Goal: Task Accomplishment & Management: Use online tool/utility

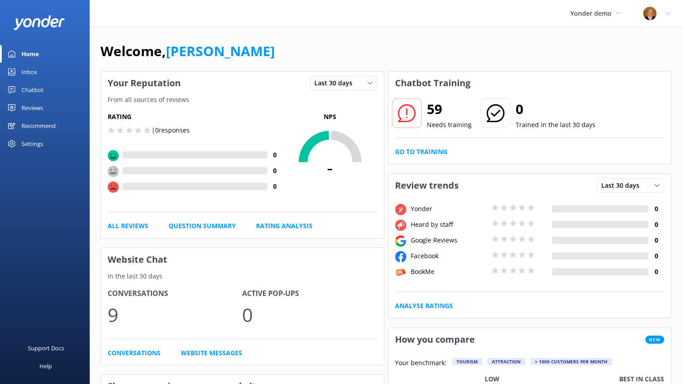
click at [37, 87] on div "Chatbot" at bounding box center [33, 90] width 22 height 18
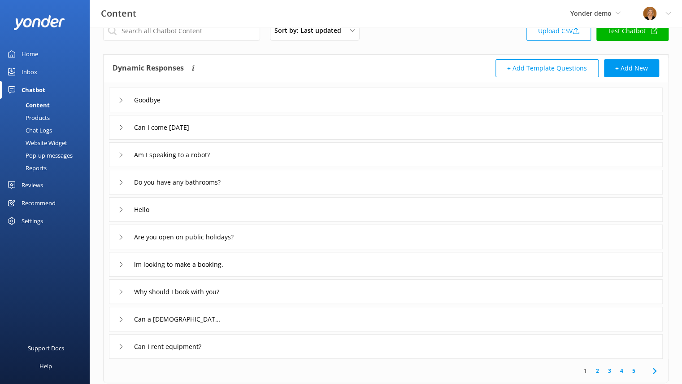
scroll to position [14, 0]
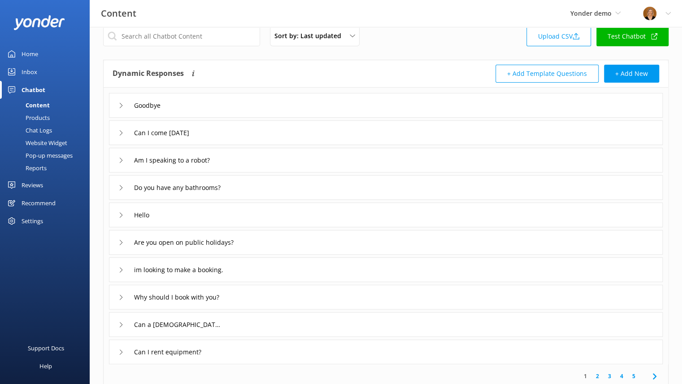
click at [123, 157] on div "Am I speaking to a robot?" at bounding box center [168, 160] width 100 height 15
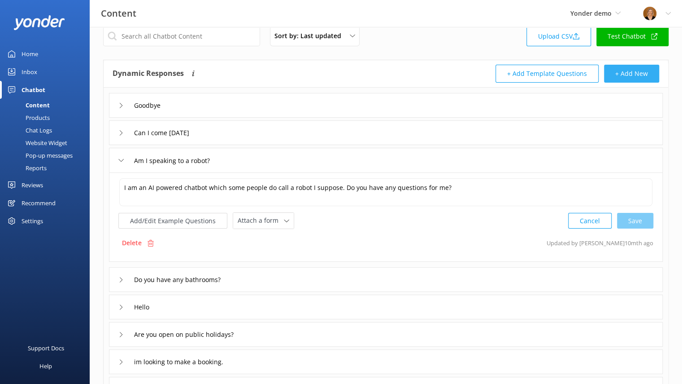
click at [636, 77] on button "+ Add New" at bounding box center [631, 74] width 55 height 18
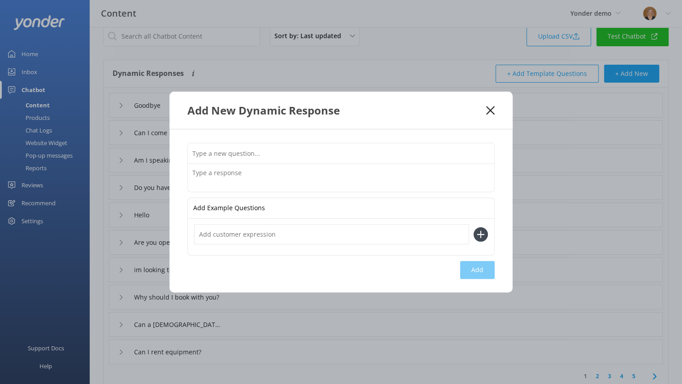
click at [487, 113] on use at bounding box center [490, 110] width 9 height 9
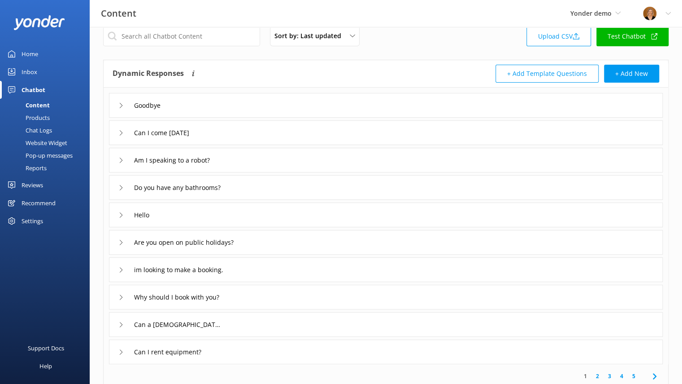
click at [32, 70] on div "Inbox" at bounding box center [30, 72] width 16 height 18
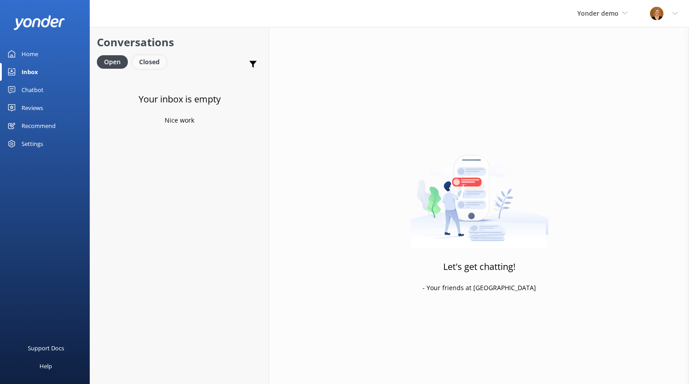
click at [153, 63] on div "Closed" at bounding box center [149, 61] width 34 height 13
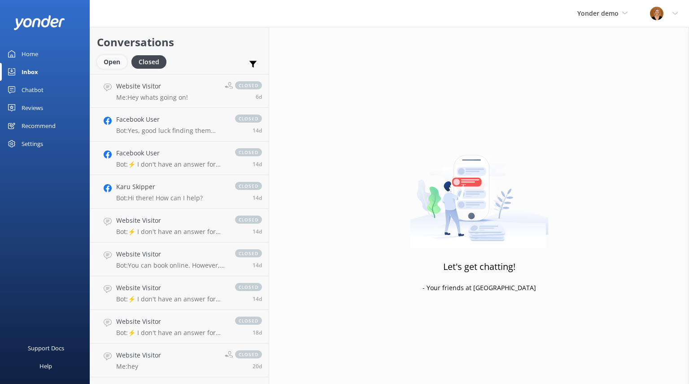
click at [111, 62] on div "Open" at bounding box center [112, 61] width 30 height 13
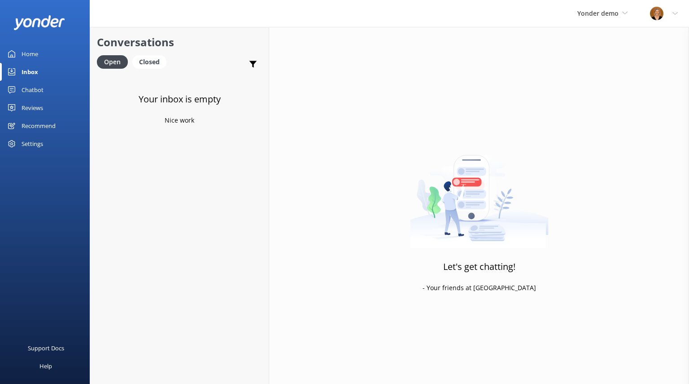
click at [31, 94] on div "Chatbot" at bounding box center [33, 90] width 22 height 18
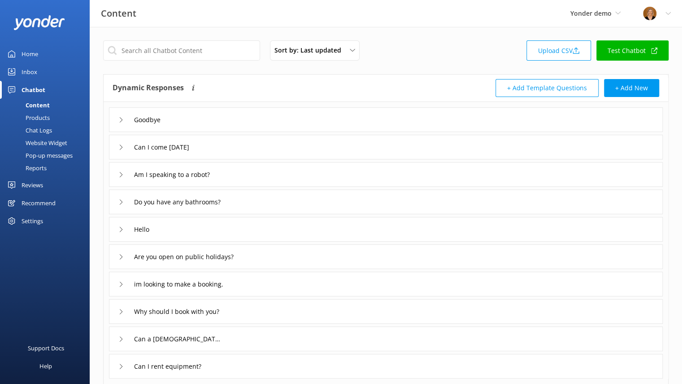
click at [667, 17] on div "Profile Settings Logout" at bounding box center [657, 13] width 50 height 27
click at [638, 39] on link "Profile Settings" at bounding box center [638, 38] width 90 height 22
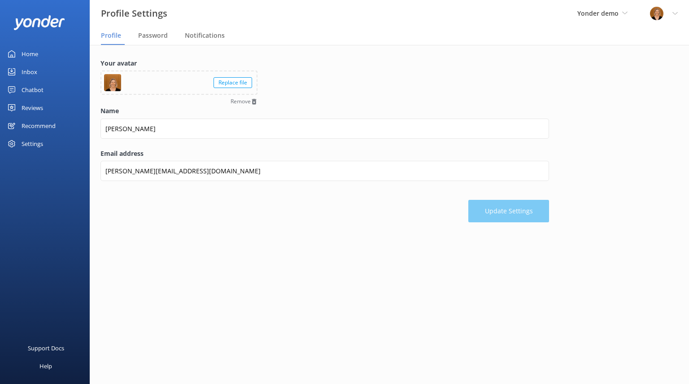
click at [35, 144] on div "Settings" at bounding box center [33, 144] width 22 height 18
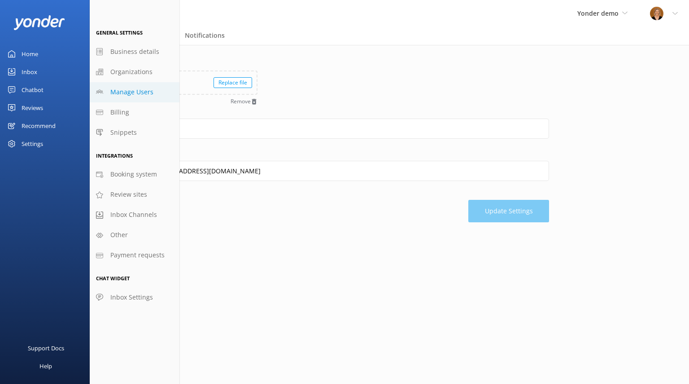
click at [140, 94] on span "Manage Users" at bounding box center [131, 92] width 43 height 10
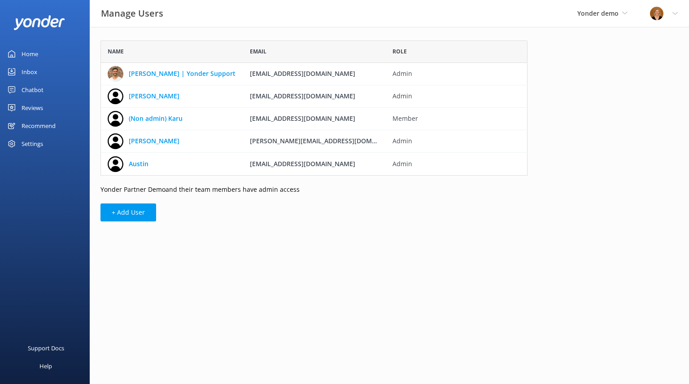
scroll to position [128, 420]
click at [27, 74] on div "Inbox" at bounding box center [30, 72] width 16 height 18
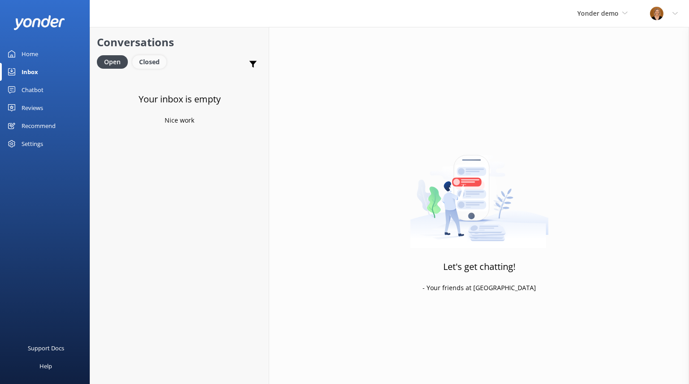
click at [150, 66] on div "Closed" at bounding box center [149, 61] width 34 height 13
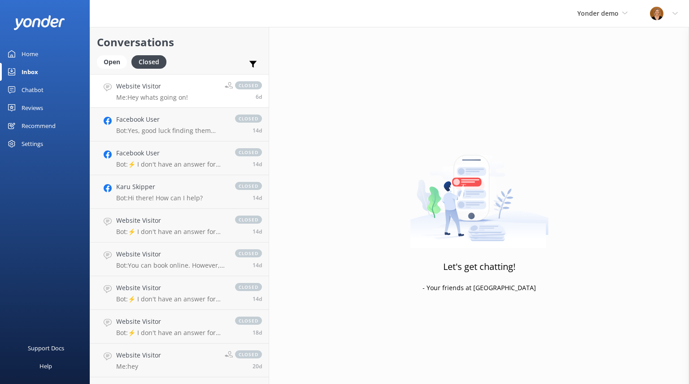
click at [174, 101] on link "Website Visitor Me: Hey whats going on! closed 6d" at bounding box center [179, 91] width 179 height 34
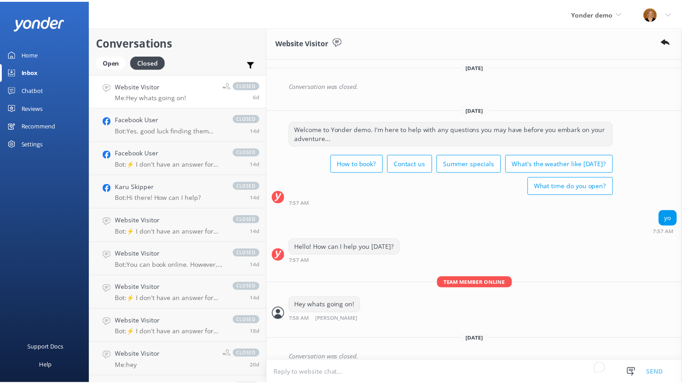
scroll to position [242, 0]
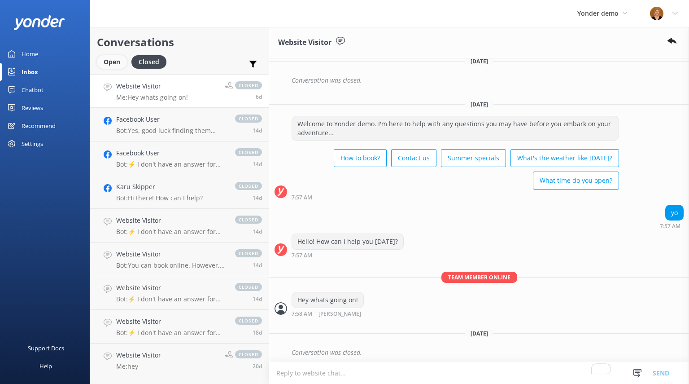
click at [114, 61] on div "Open" at bounding box center [112, 61] width 30 height 13
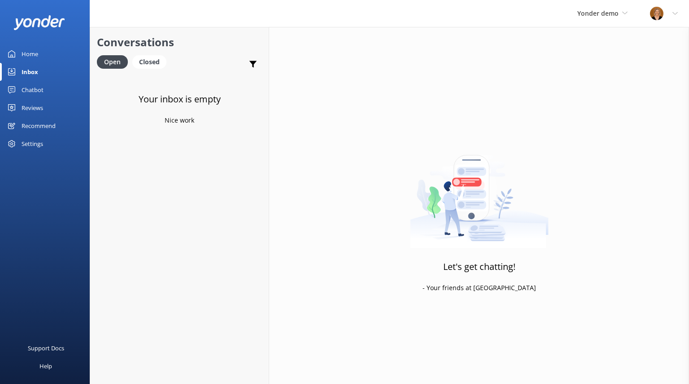
click at [36, 91] on div "Chatbot" at bounding box center [33, 90] width 22 height 18
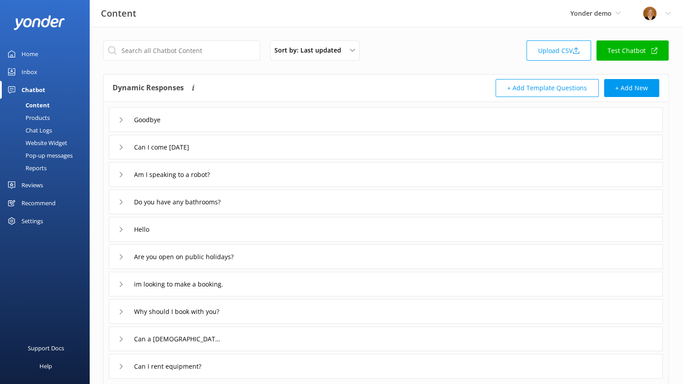
click at [631, 49] on link "Test Chatbot" at bounding box center [633, 50] width 72 height 20
click at [27, 66] on div "Inbox" at bounding box center [30, 72] width 16 height 18
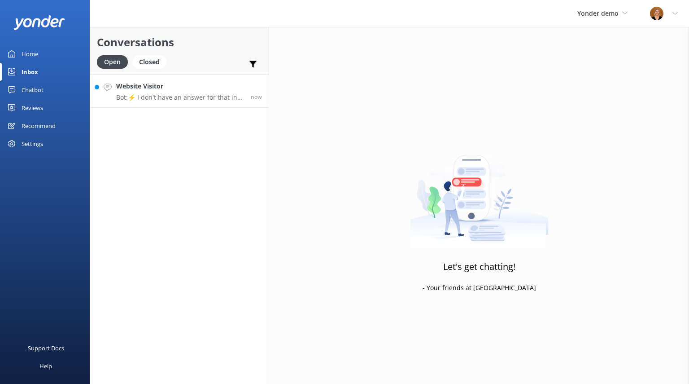
click at [181, 92] on div "Website Visitor Bot: ⚡ I don't have an answer for that in my knowledge base. Pl…" at bounding box center [180, 90] width 128 height 19
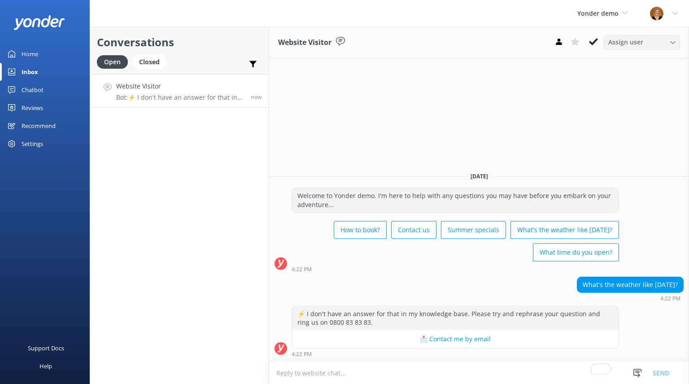
click at [652, 44] on div "Assign user" at bounding box center [642, 42] width 72 height 10
click at [671, 46] on div "Assign user" at bounding box center [642, 42] width 72 height 10
click at [38, 91] on div "Chatbot" at bounding box center [33, 90] width 22 height 18
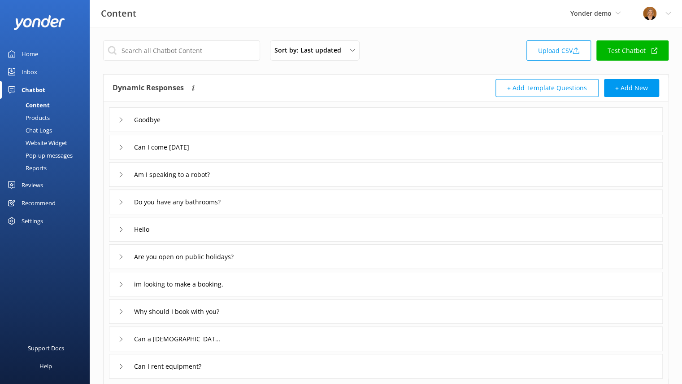
click at [40, 169] on div "Reports" at bounding box center [25, 167] width 41 height 13
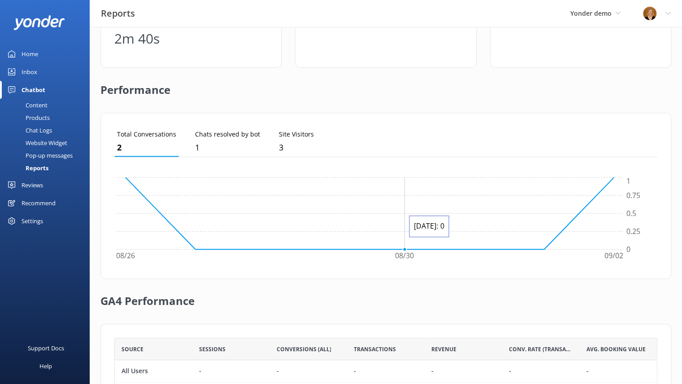
scroll to position [240, 0]
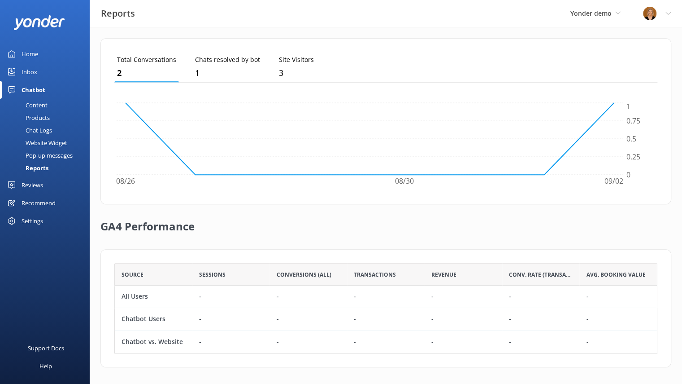
click at [33, 65] on div "Inbox" at bounding box center [30, 72] width 16 height 18
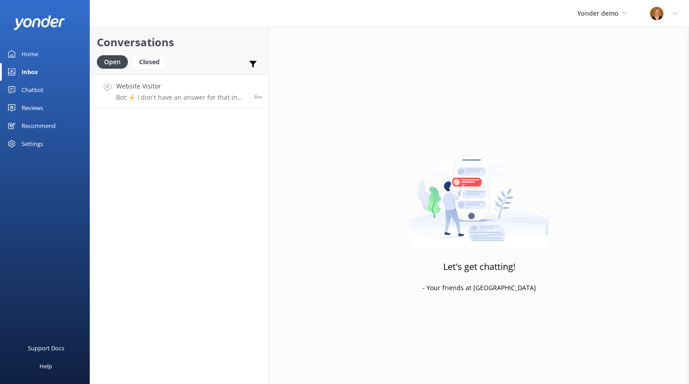
click at [194, 95] on p "Bot: ⚡ I don't have an answer for that in my knowledge base. Please try and rep…" at bounding box center [181, 97] width 131 height 8
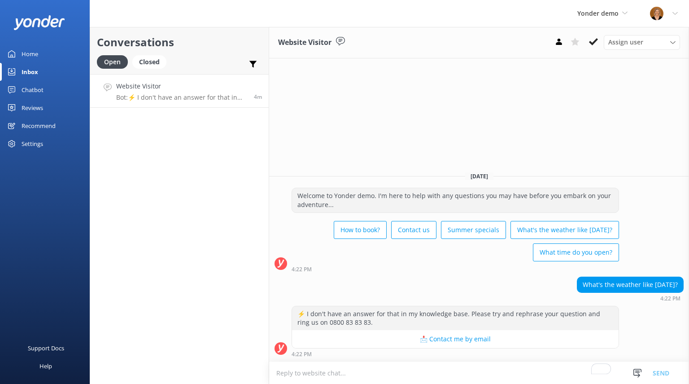
click at [34, 68] on div "Inbox" at bounding box center [30, 72] width 17 height 18
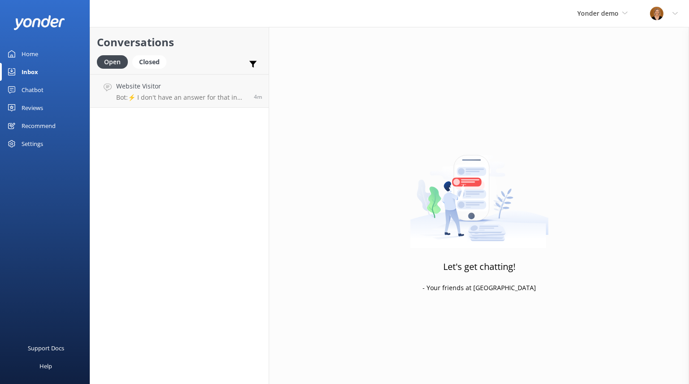
click at [33, 87] on div "Chatbot" at bounding box center [33, 90] width 22 height 18
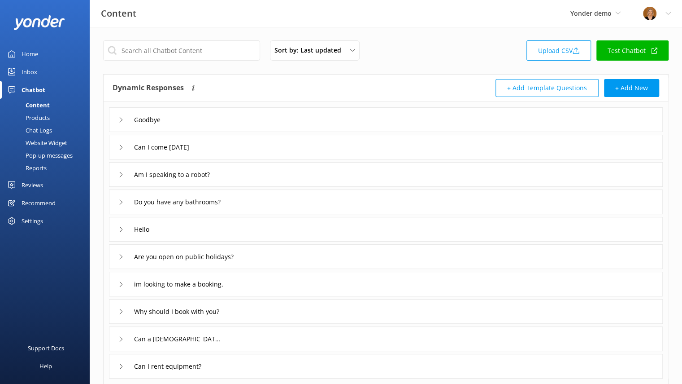
click at [51, 144] on div "Website Widget" at bounding box center [36, 142] width 62 height 13
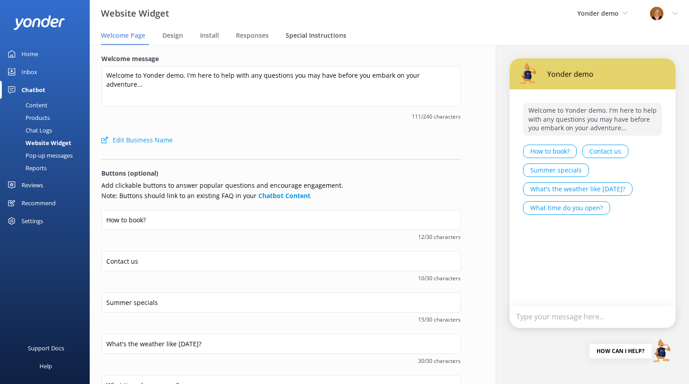
click at [306, 36] on span "Special Instructions" at bounding box center [316, 35] width 61 height 9
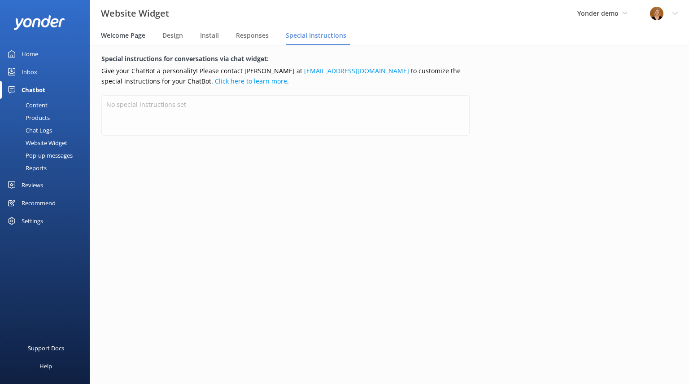
click at [111, 32] on span "Welcome Page" at bounding box center [123, 35] width 44 height 9
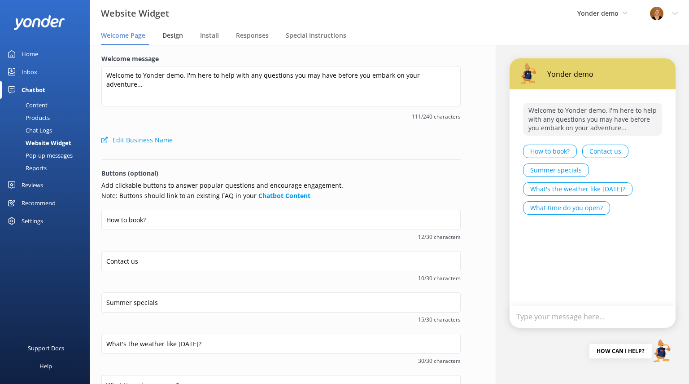
click at [174, 35] on span "Design" at bounding box center [172, 35] width 21 height 9
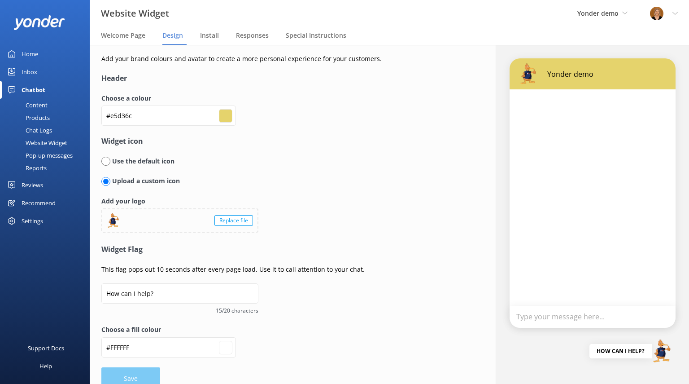
type input "#ffffff"
click at [48, 145] on div "Website Widget" at bounding box center [36, 142] width 62 height 13
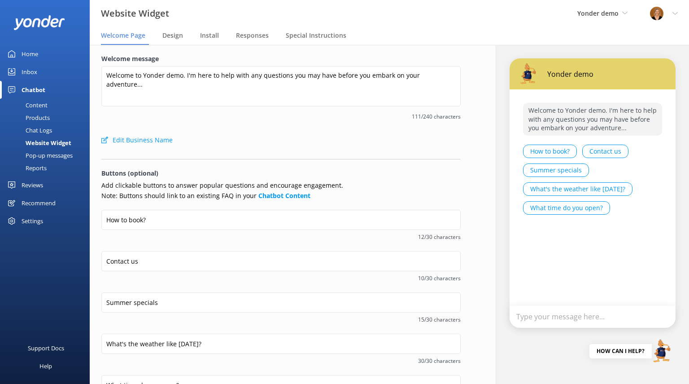
click at [52, 156] on div "Pop-up messages" at bounding box center [38, 155] width 67 height 13
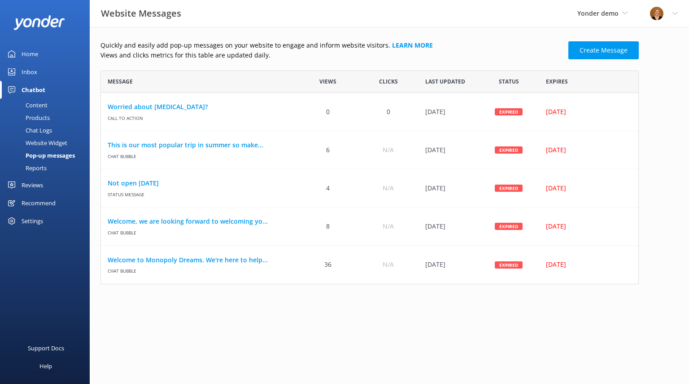
scroll to position [206, 531]
click at [609, 49] on link "Create Message" at bounding box center [603, 50] width 70 height 18
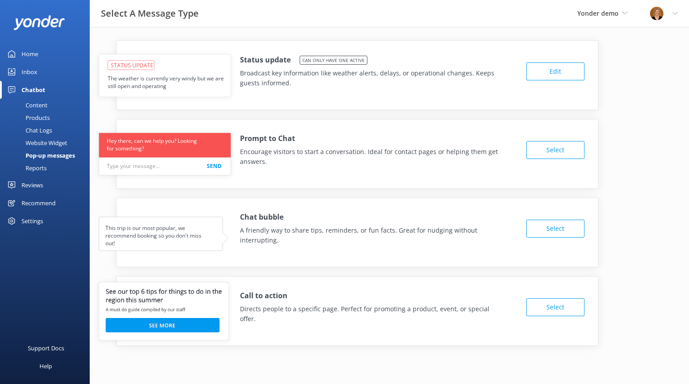
click at [545, 230] on button "Select" at bounding box center [555, 228] width 58 height 18
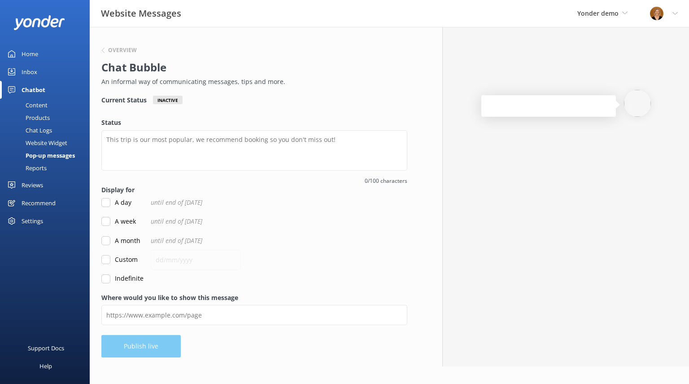
click at [103, 203] on input "A day" at bounding box center [105, 202] width 9 height 9
checkbox input "true"
click at [116, 51] on h6 "Overview" at bounding box center [122, 50] width 29 height 5
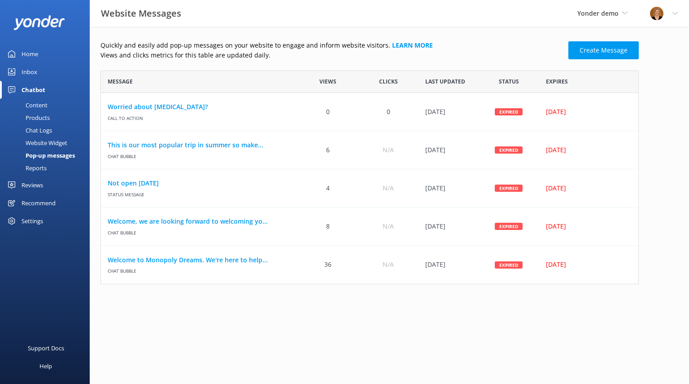
scroll to position [206, 531]
click at [37, 131] on div "Chat Logs" at bounding box center [28, 130] width 47 height 13
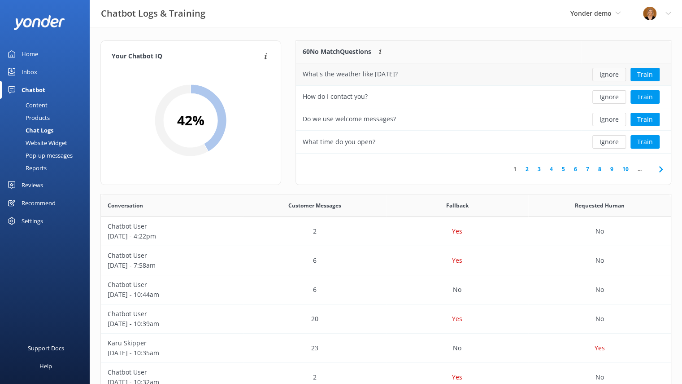
click at [601, 73] on button "Ignore" at bounding box center [610, 74] width 34 height 13
click at [645, 79] on button "Train" at bounding box center [645, 74] width 29 height 13
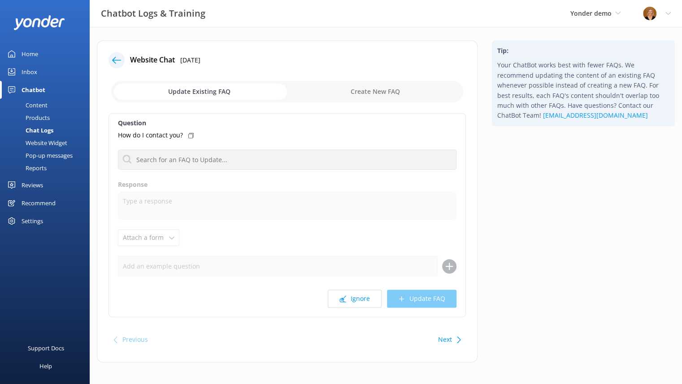
click at [114, 60] on use at bounding box center [116, 60] width 9 height 7
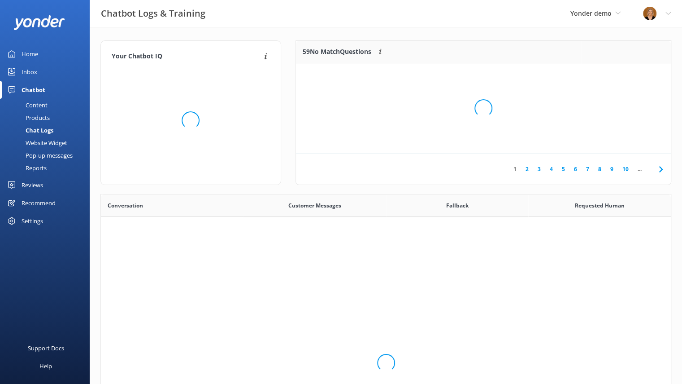
scroll to position [307, 563]
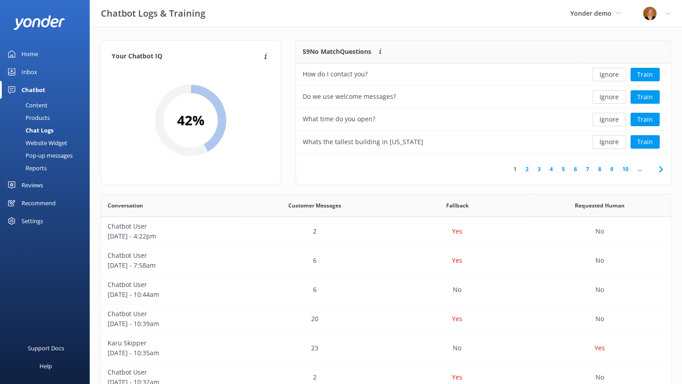
click at [47, 142] on div "Website Widget" at bounding box center [36, 142] width 62 height 13
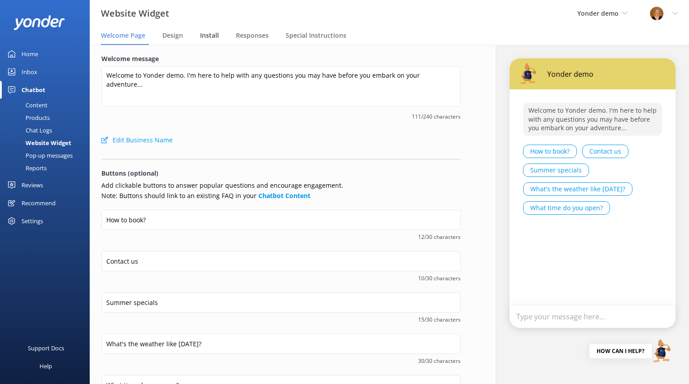
click at [207, 37] on span "Install" at bounding box center [209, 35] width 19 height 9
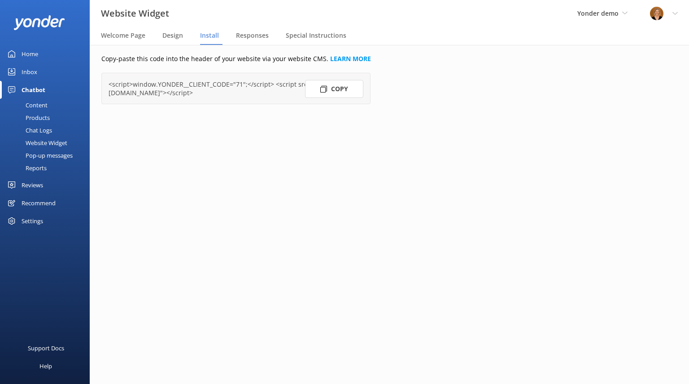
click at [39, 91] on div "Chatbot" at bounding box center [34, 90] width 24 height 18
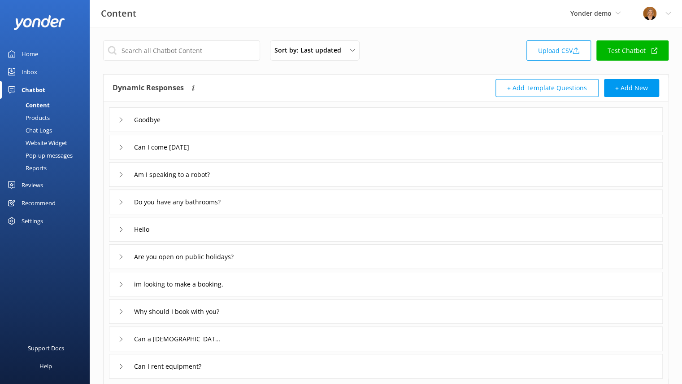
click at [42, 168] on div "Reports" at bounding box center [25, 167] width 41 height 13
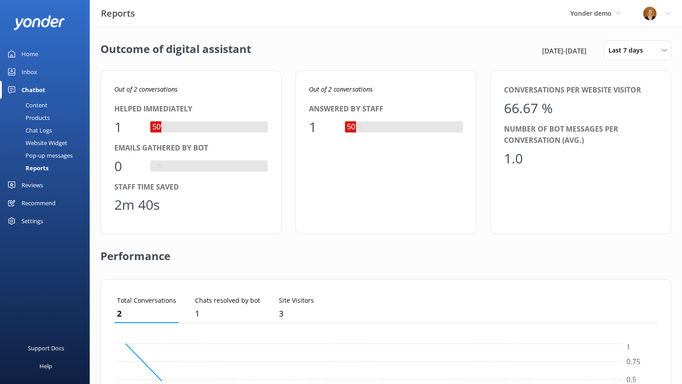
scroll to position [83, 536]
